Goal: Task Accomplishment & Management: Manage account settings

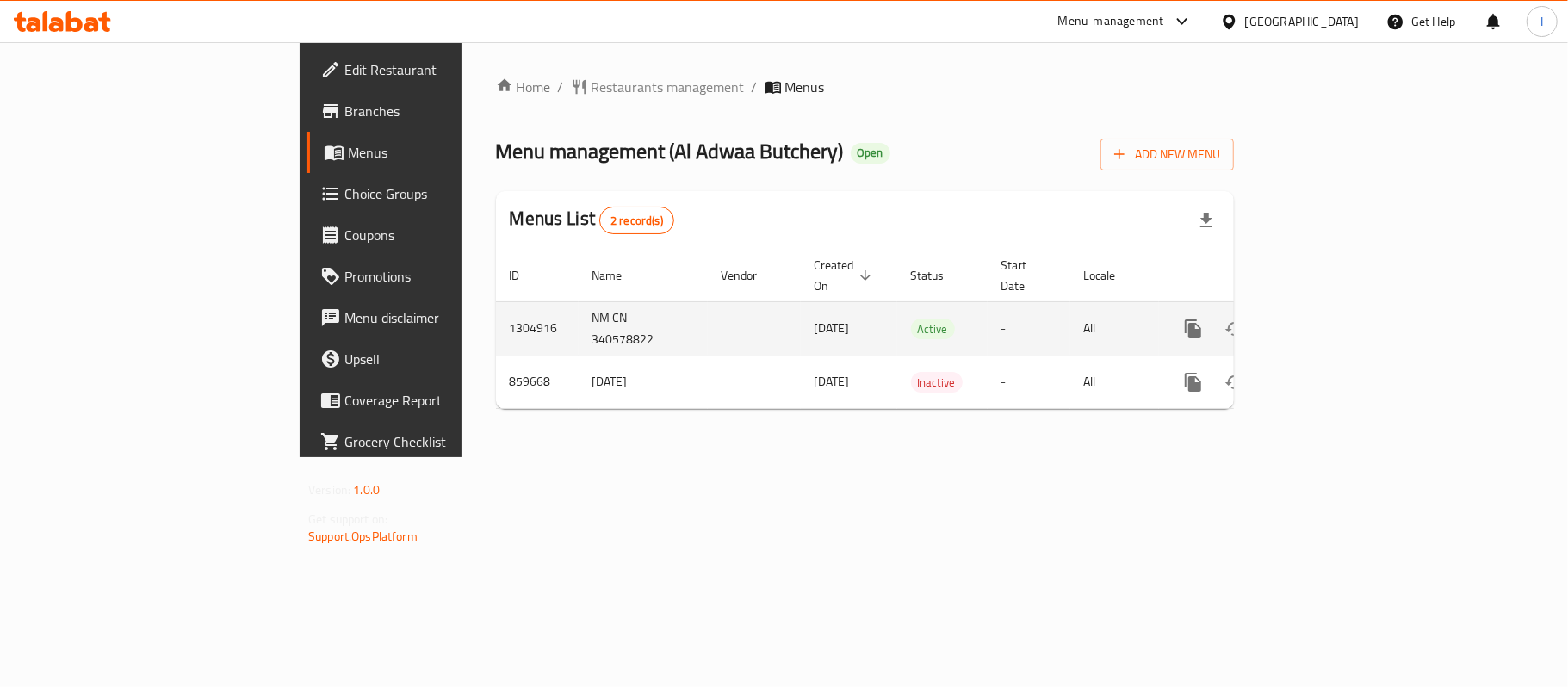
drag, startPoint x: 687, startPoint y: 307, endPoint x: 727, endPoint y: 311, distance: 40.2
click at [801, 311] on td "[DATE]" at bounding box center [849, 328] width 96 height 54
click at [1325, 321] on icon "enhanced table" at bounding box center [1317, 328] width 16 height 16
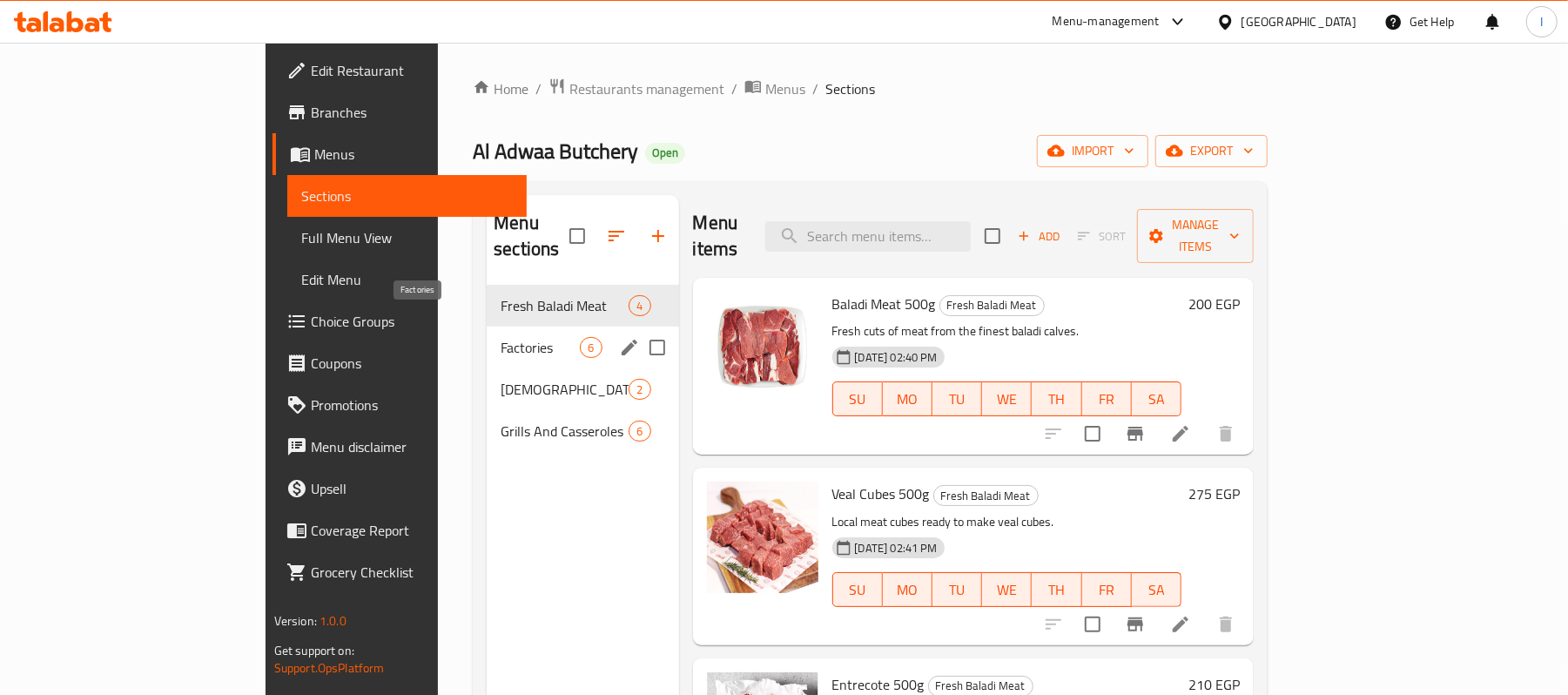
click at [500, 337] on span "Factories" at bounding box center [540, 347] width 80 height 21
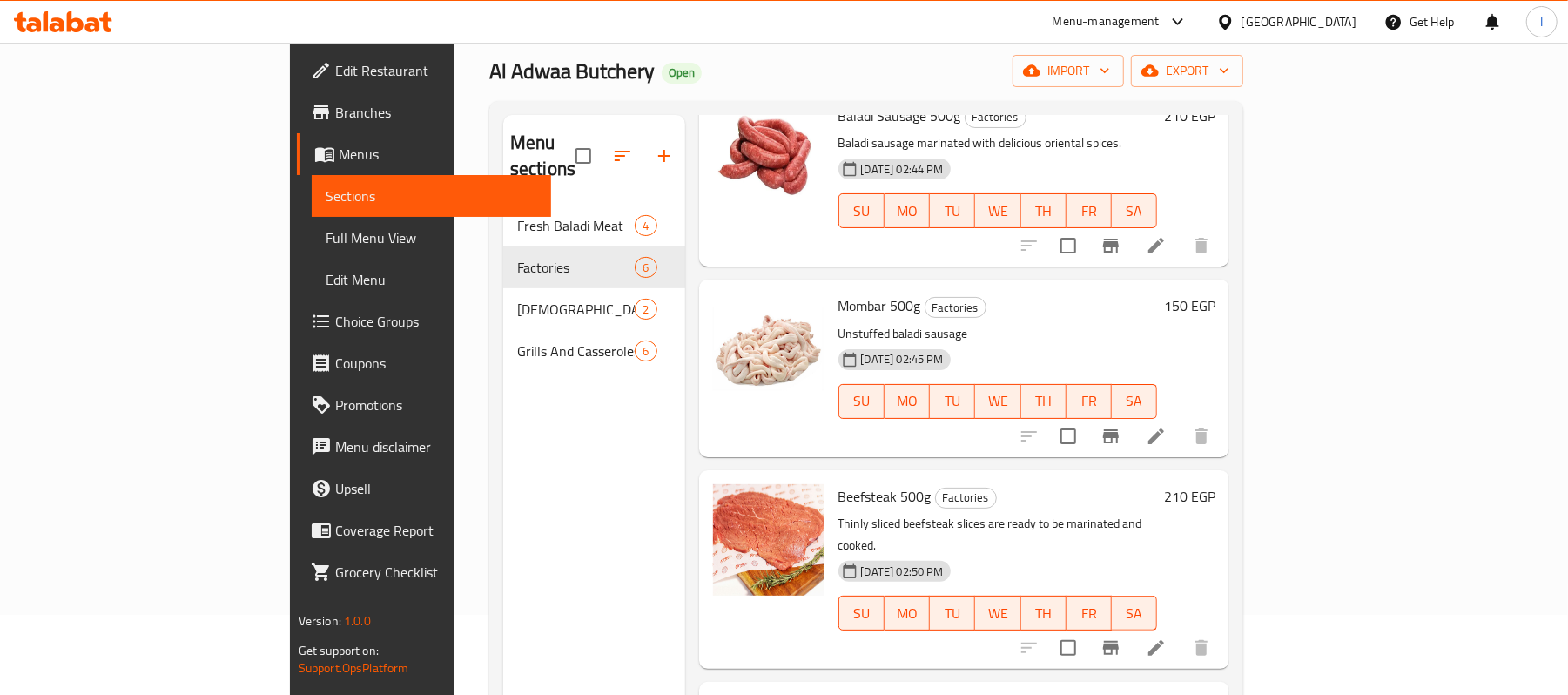
scroll to position [245, 0]
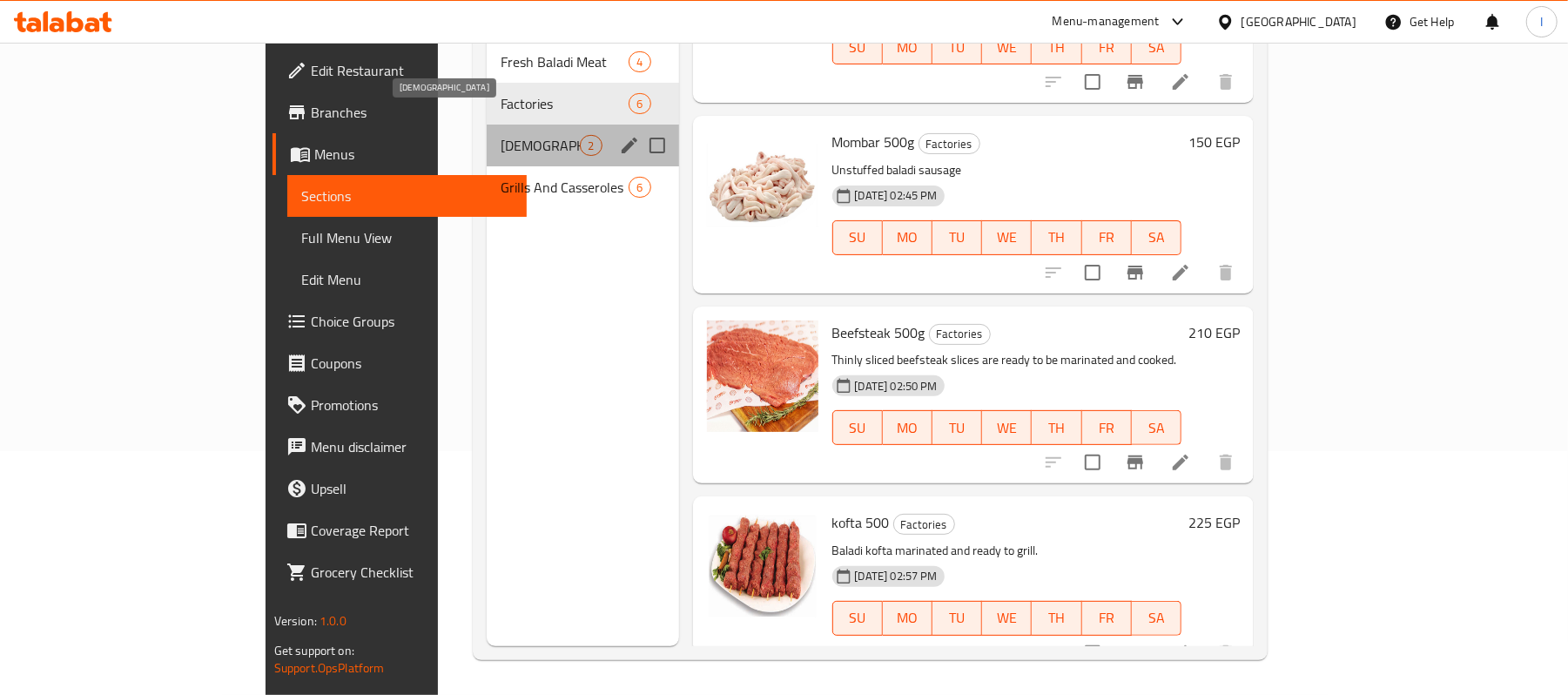
click at [500, 135] on span "[DEMOGRAPHIC_DATA]" at bounding box center [540, 145] width 80 height 21
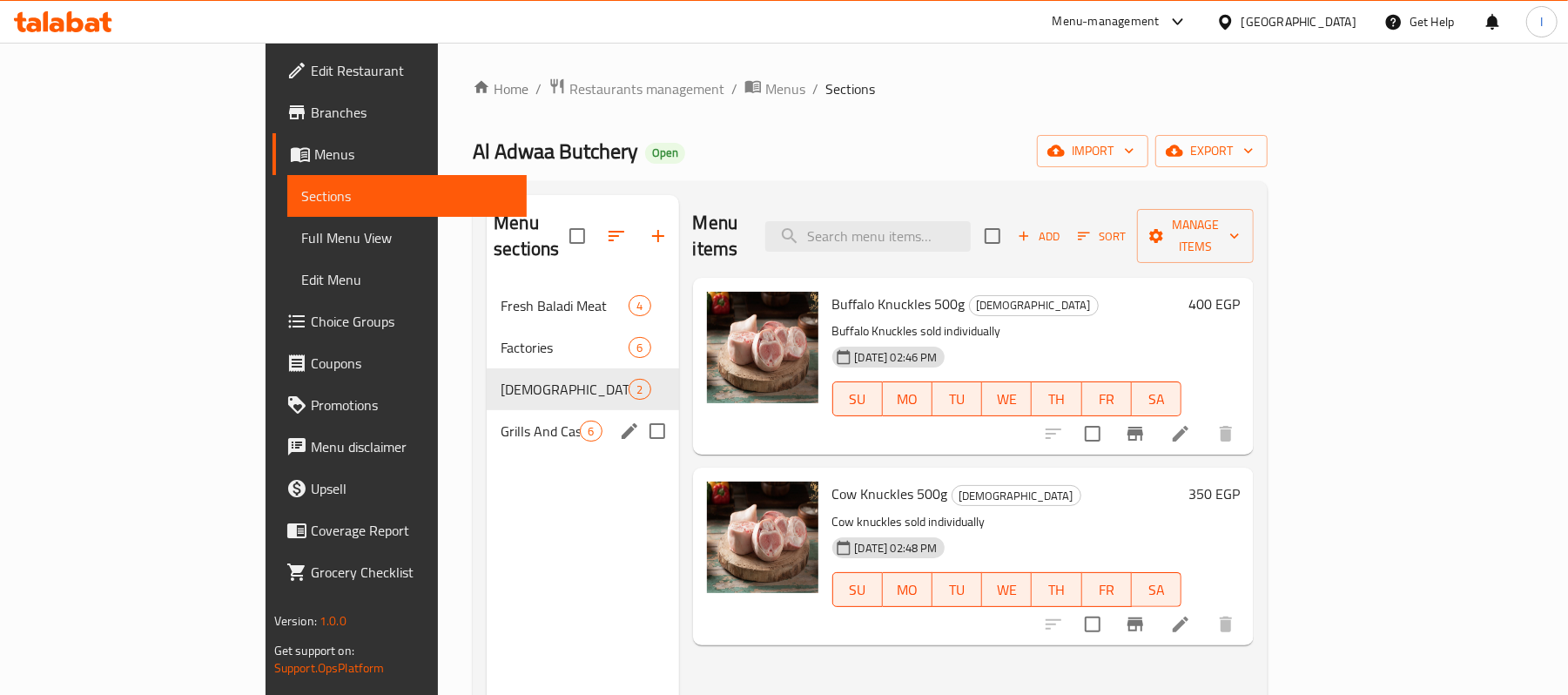
click at [500, 421] on span "Grills And Casseroles" at bounding box center [540, 431] width 80 height 21
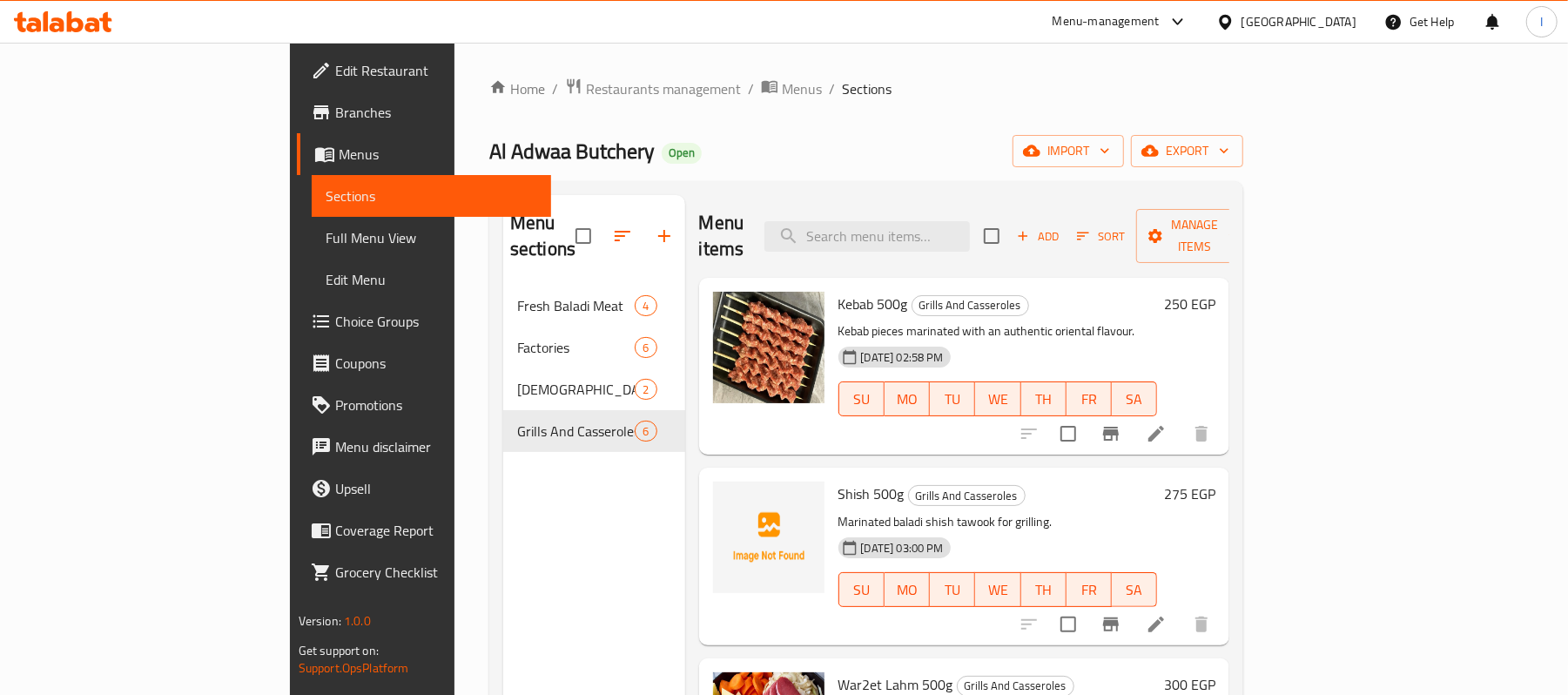
click at [335, 115] on span "Branches" at bounding box center [436, 112] width 203 height 21
